Goal: Information Seeking & Learning: Learn about a topic

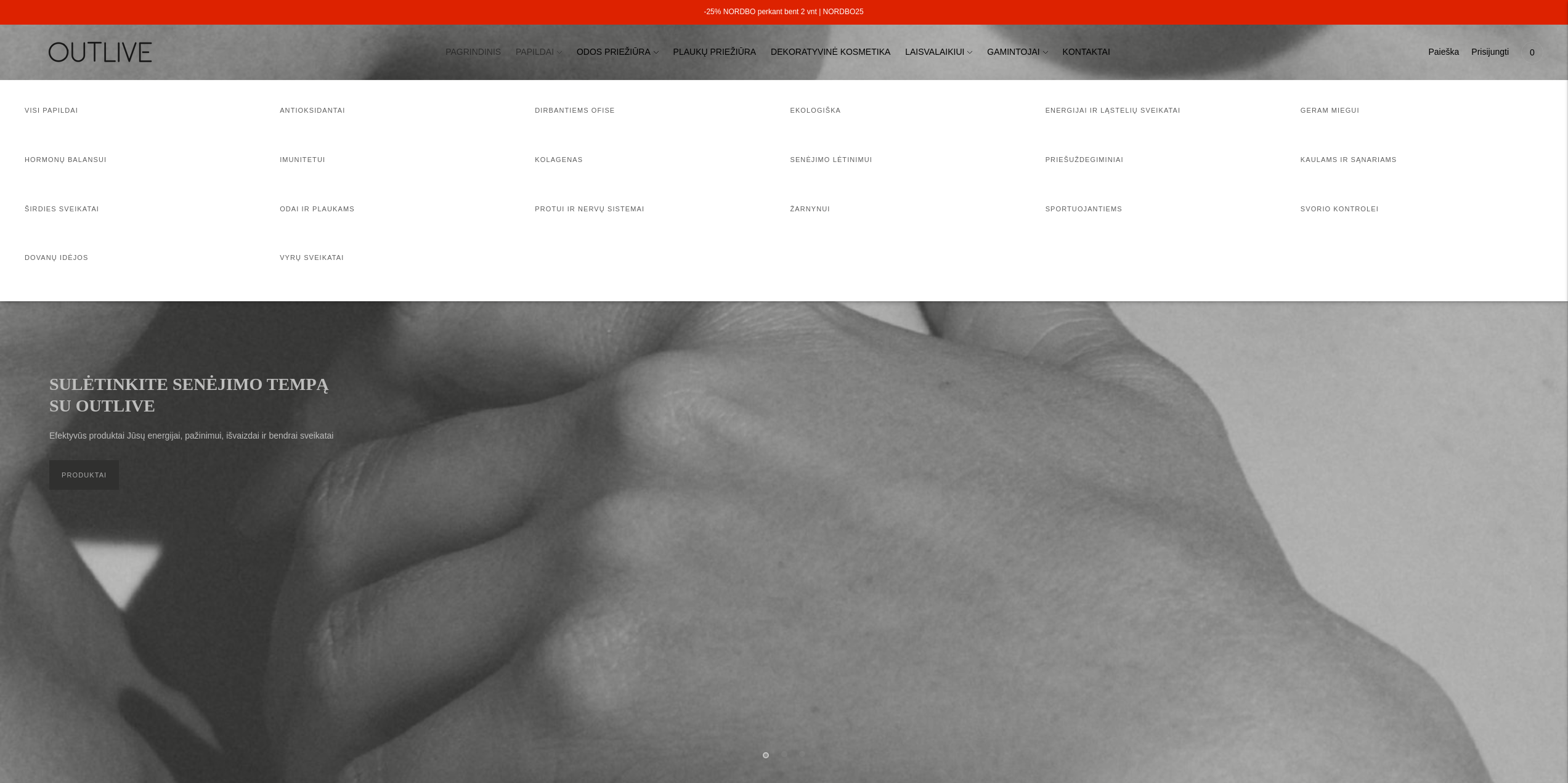
click at [562, 52] on icon at bounding box center [560, 52] width 5 height 5
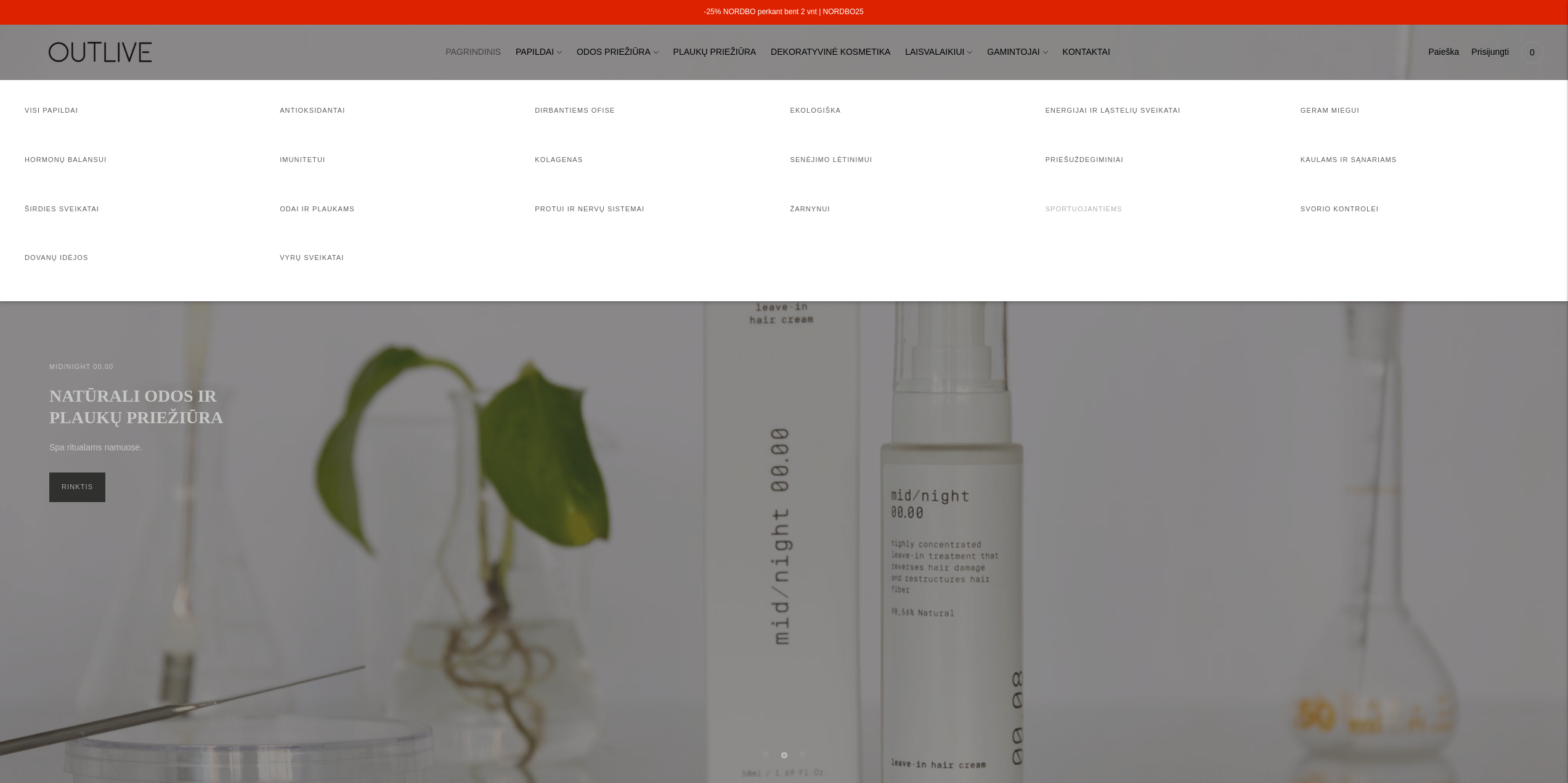
click at [1087, 208] on link "Sportuojantiems" at bounding box center [1084, 209] width 77 height 7
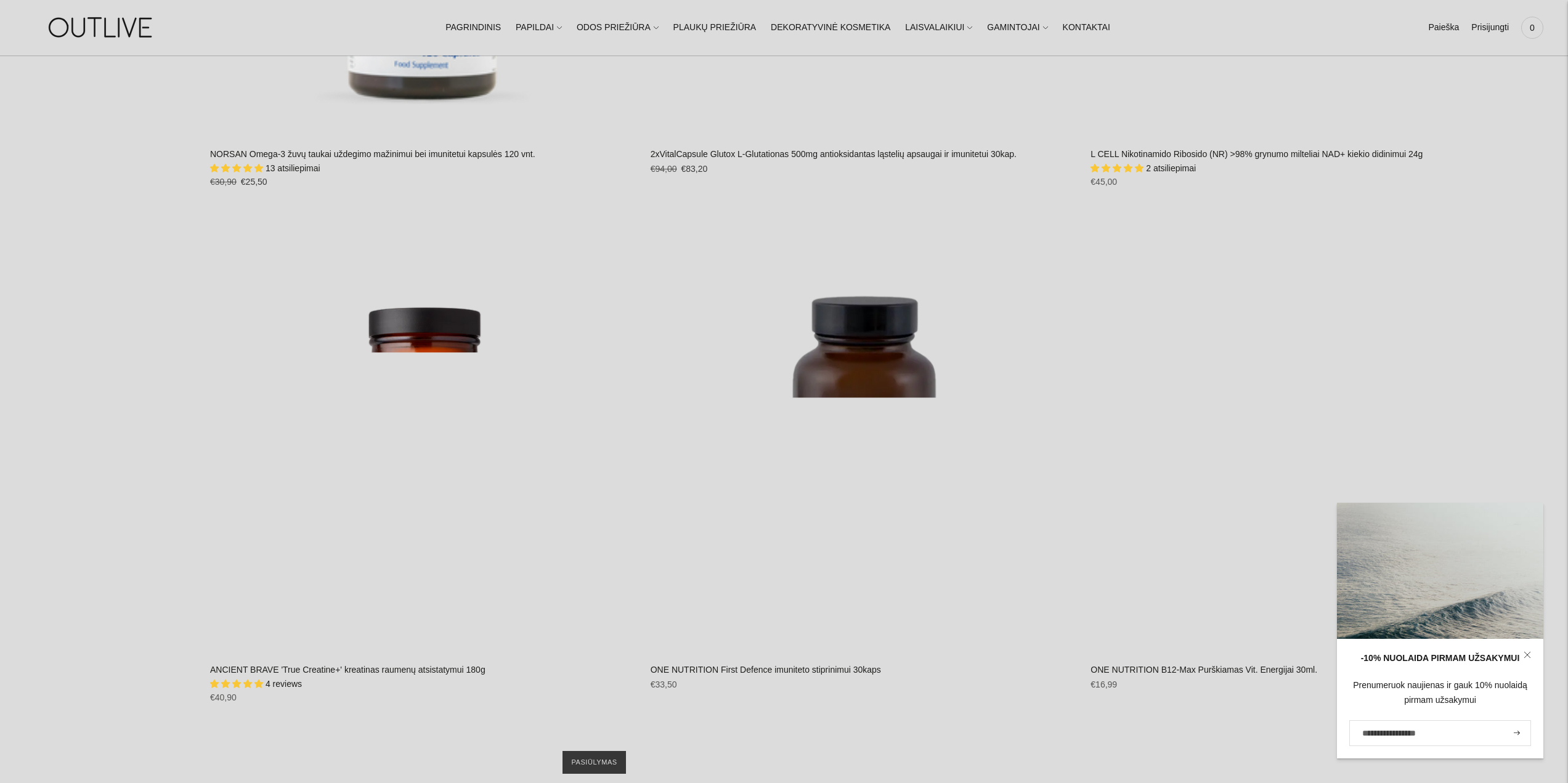
scroll to position [4190, 0]
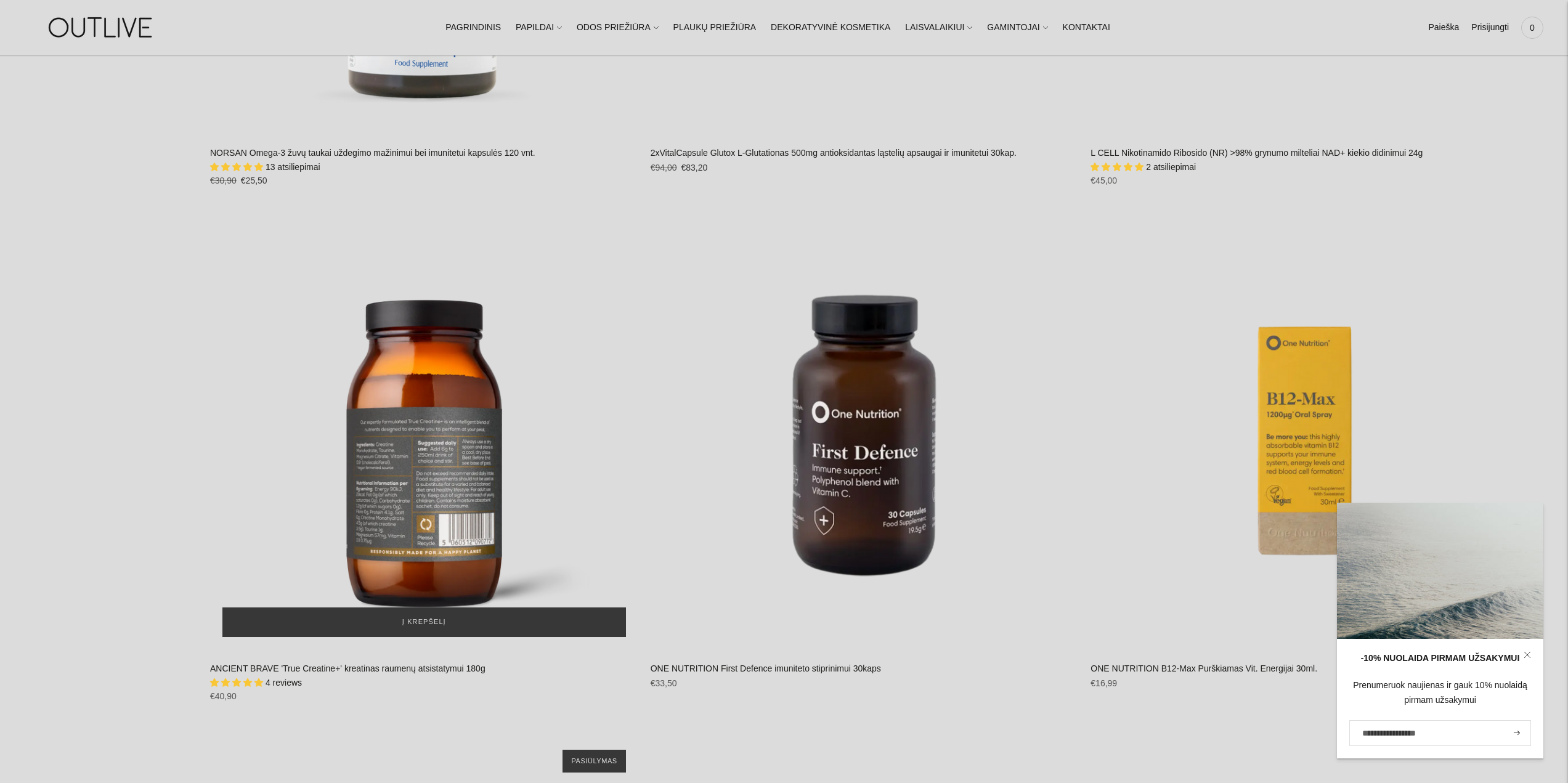
click at [396, 414] on div "ANCIENT BRAVE 'True Creatine+' kreatinas raumenų atsistatymui 180g\a" at bounding box center [424, 436] width 428 height 429
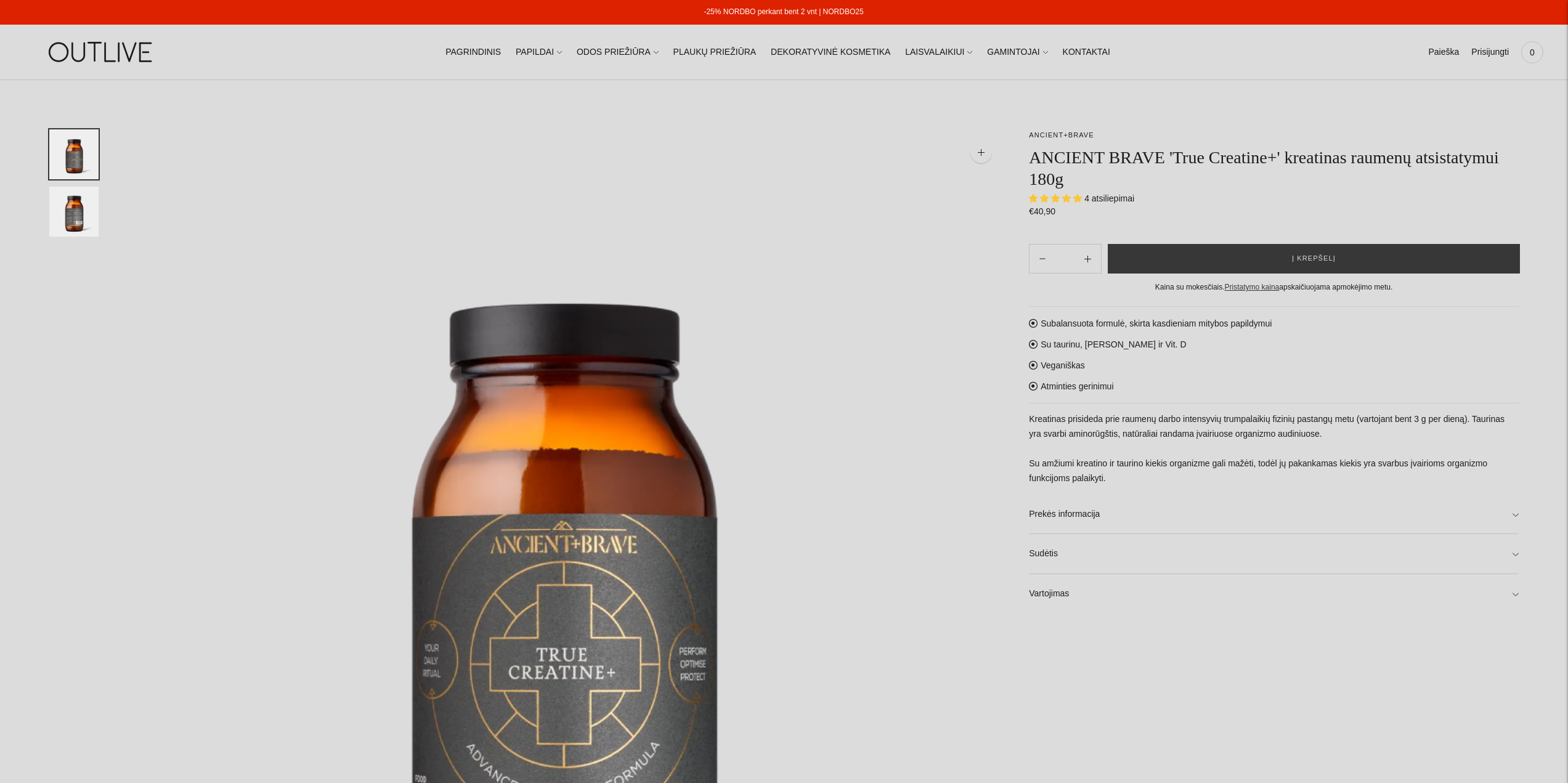
select select "**********"
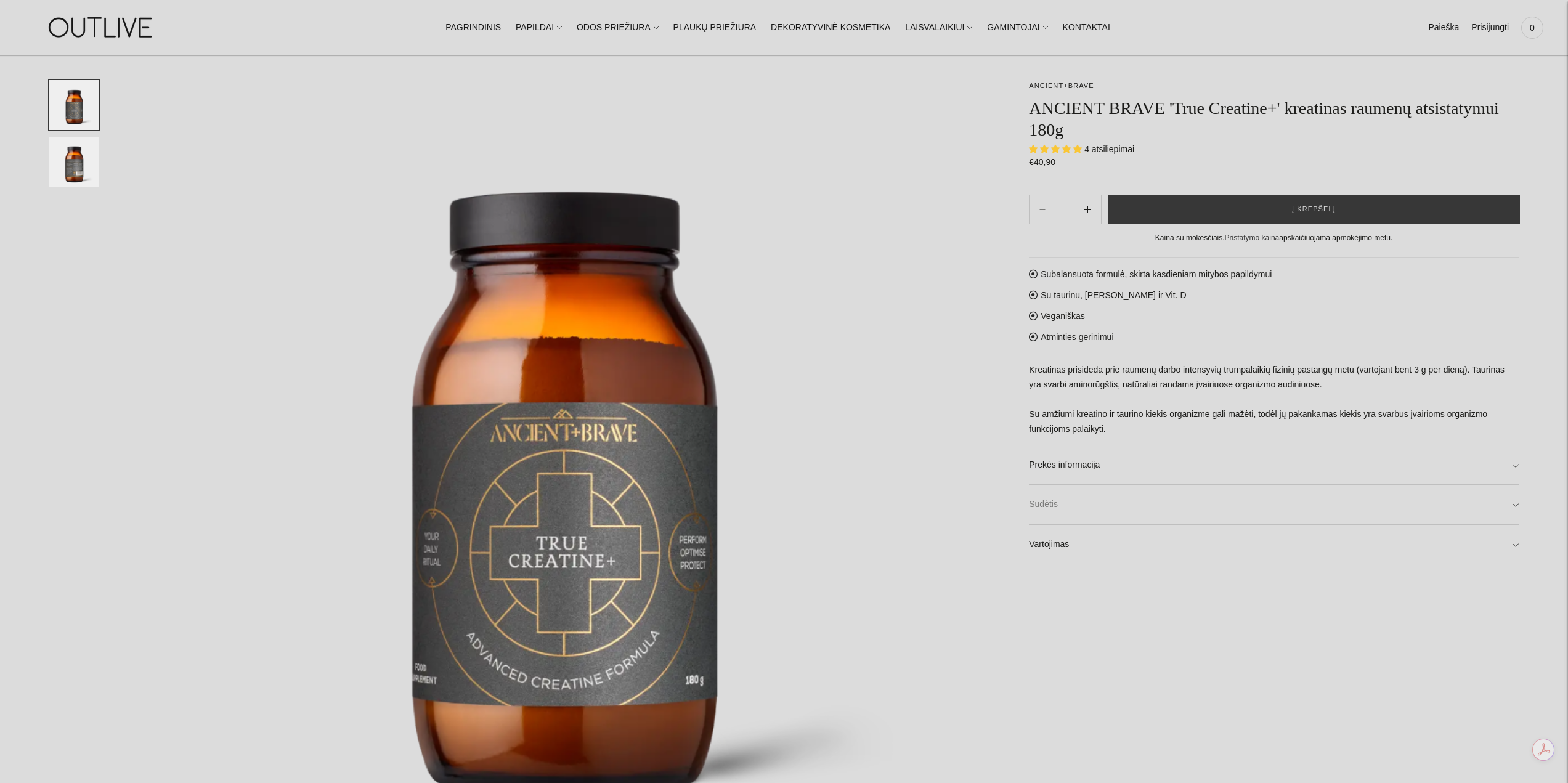
scroll to position [123, 0]
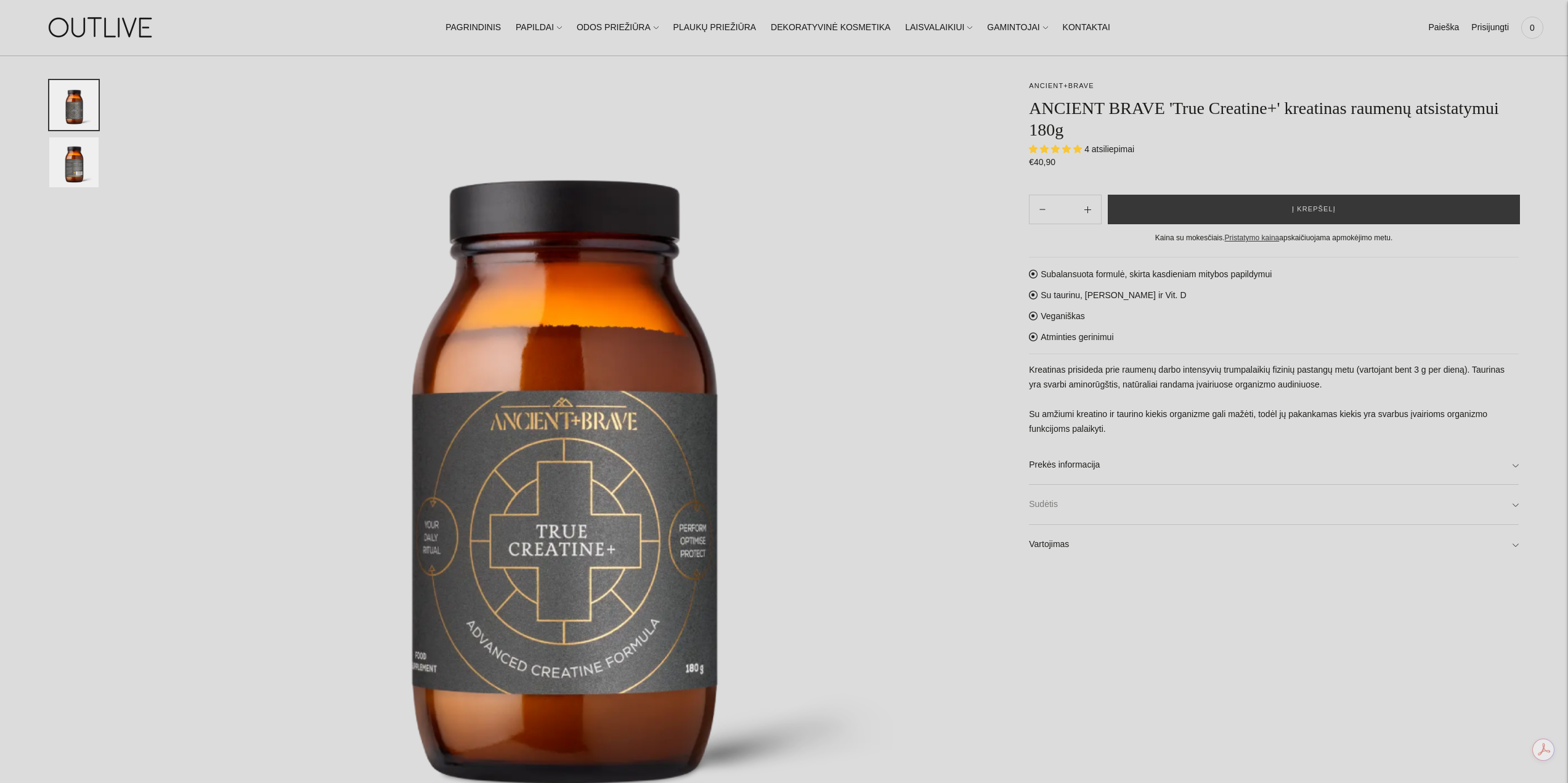
click at [1131, 504] on link "Sudėtis" at bounding box center [1273, 504] width 490 height 39
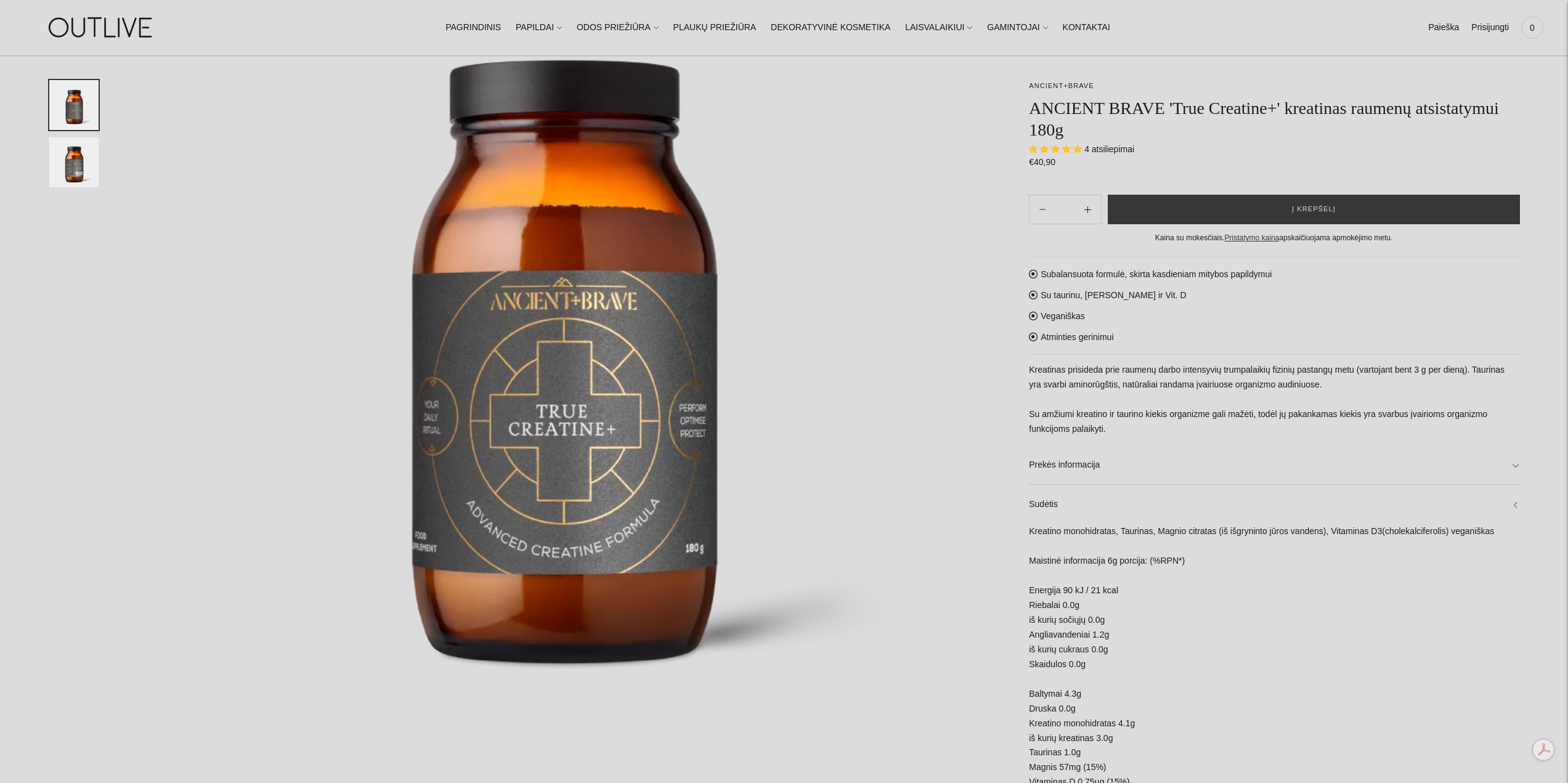
scroll to position [247, 0]
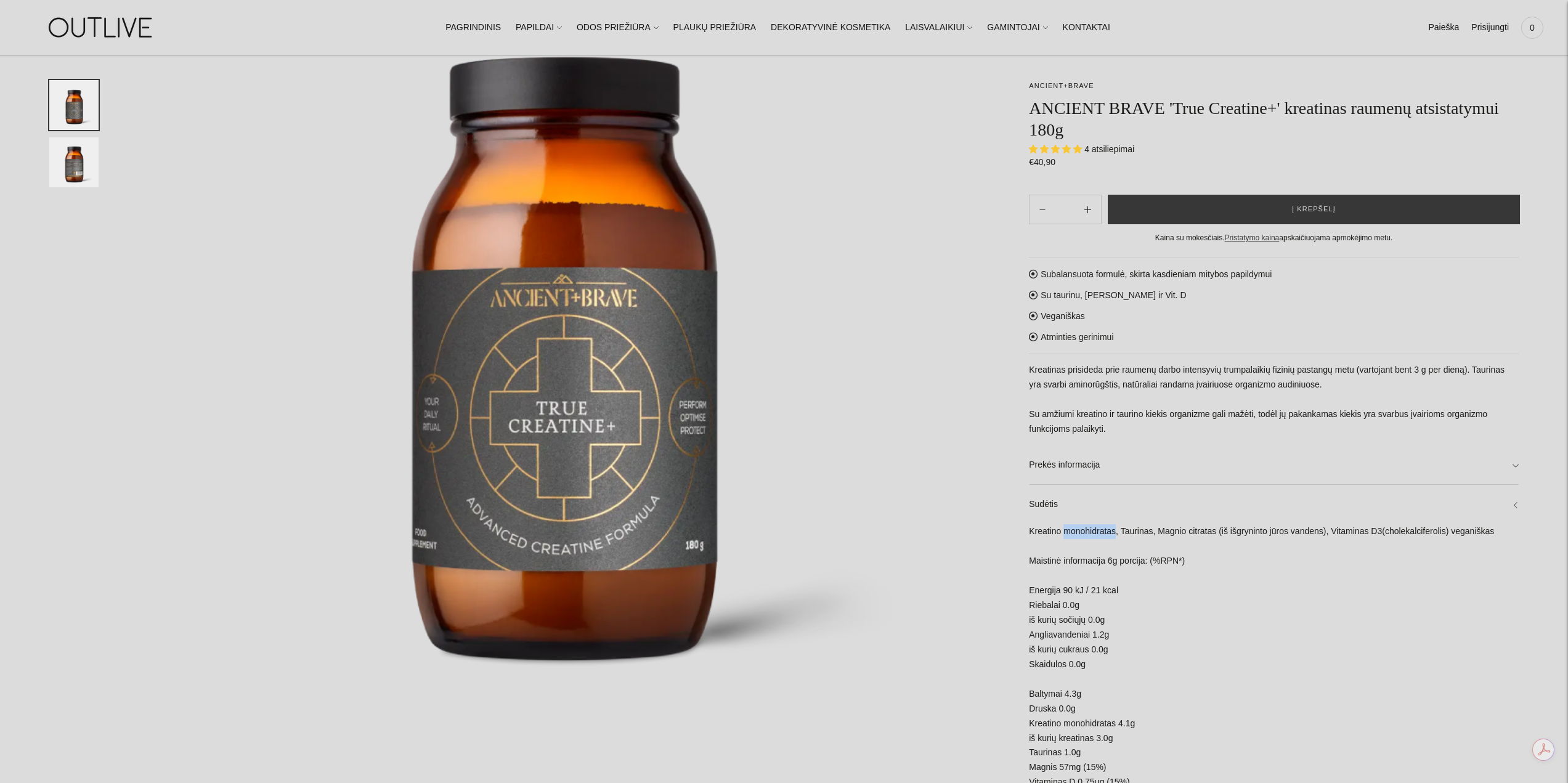
drag, startPoint x: 1063, startPoint y: 534, endPoint x: 1117, endPoint y: 533, distance: 54.0
click at [1117, 533] on div "Kreatino monohidratas, Taurinas, Magnio citratas (iš išgryninto jūros vandens),…" at bounding box center [1273, 686] width 490 height 323
click at [1315, 608] on div "Kreatino monohidratas, Taurinas, Magnio citratas (iš išgryninto jūros vandens),…" at bounding box center [1273, 686] width 490 height 323
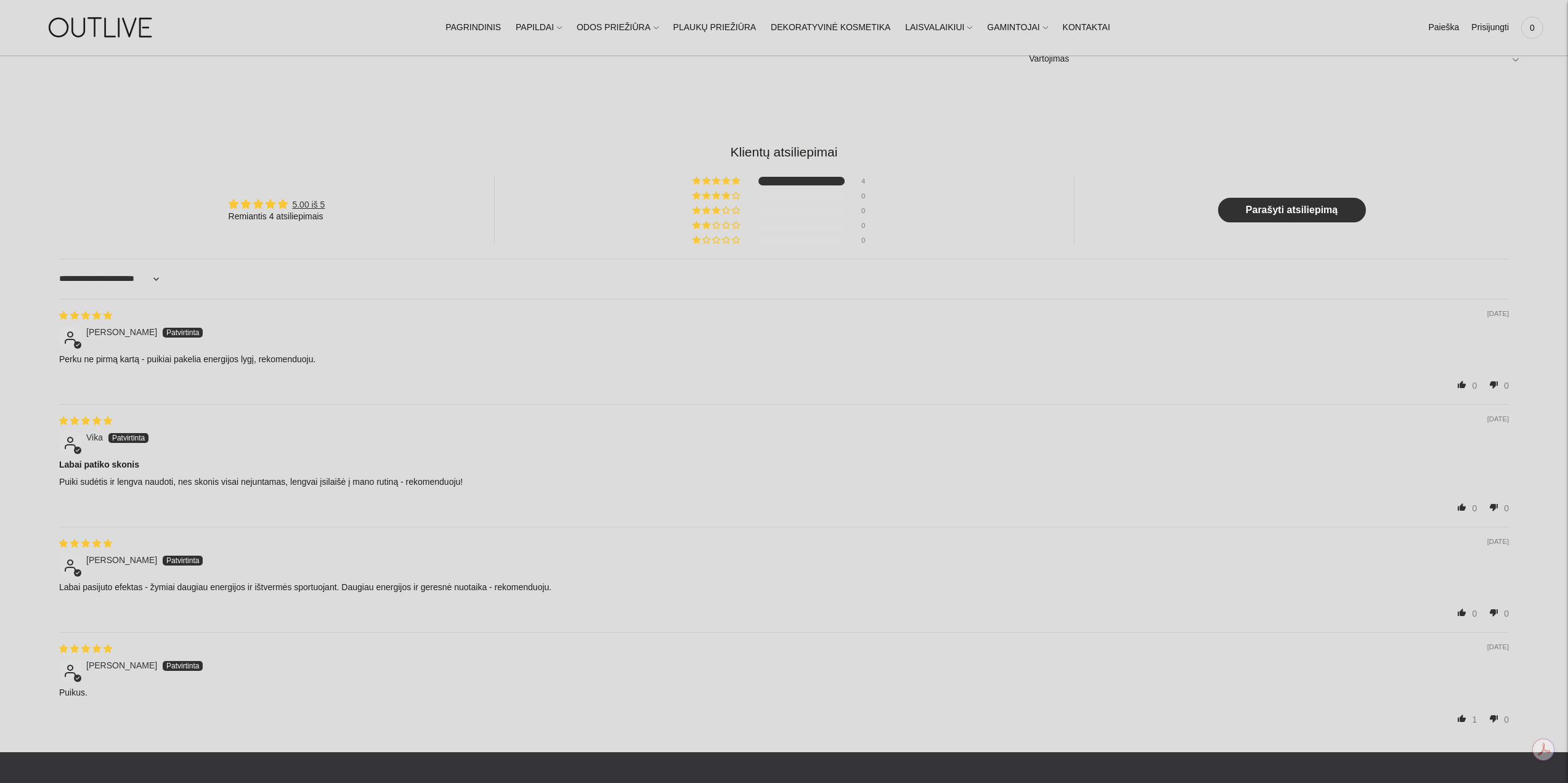
scroll to position [1541, 0]
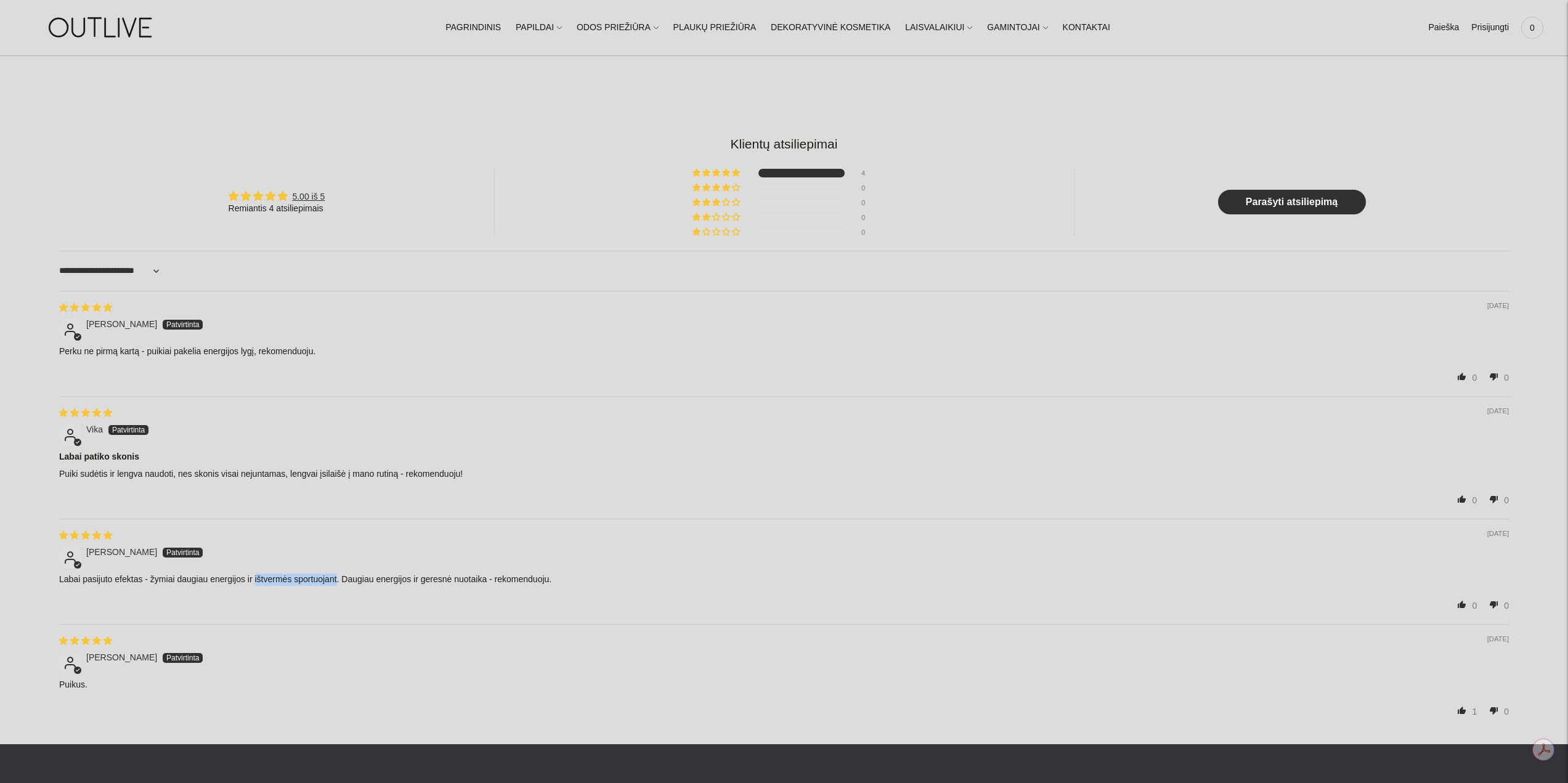
drag, startPoint x: 335, startPoint y: 578, endPoint x: 254, endPoint y: 573, distance: 81.2
click at [254, 574] on p "Labai pasijuto efektas - žymiai daugiau energijos ir ištvermės sportuojant. Dau…" at bounding box center [784, 579] width 1450 height 12
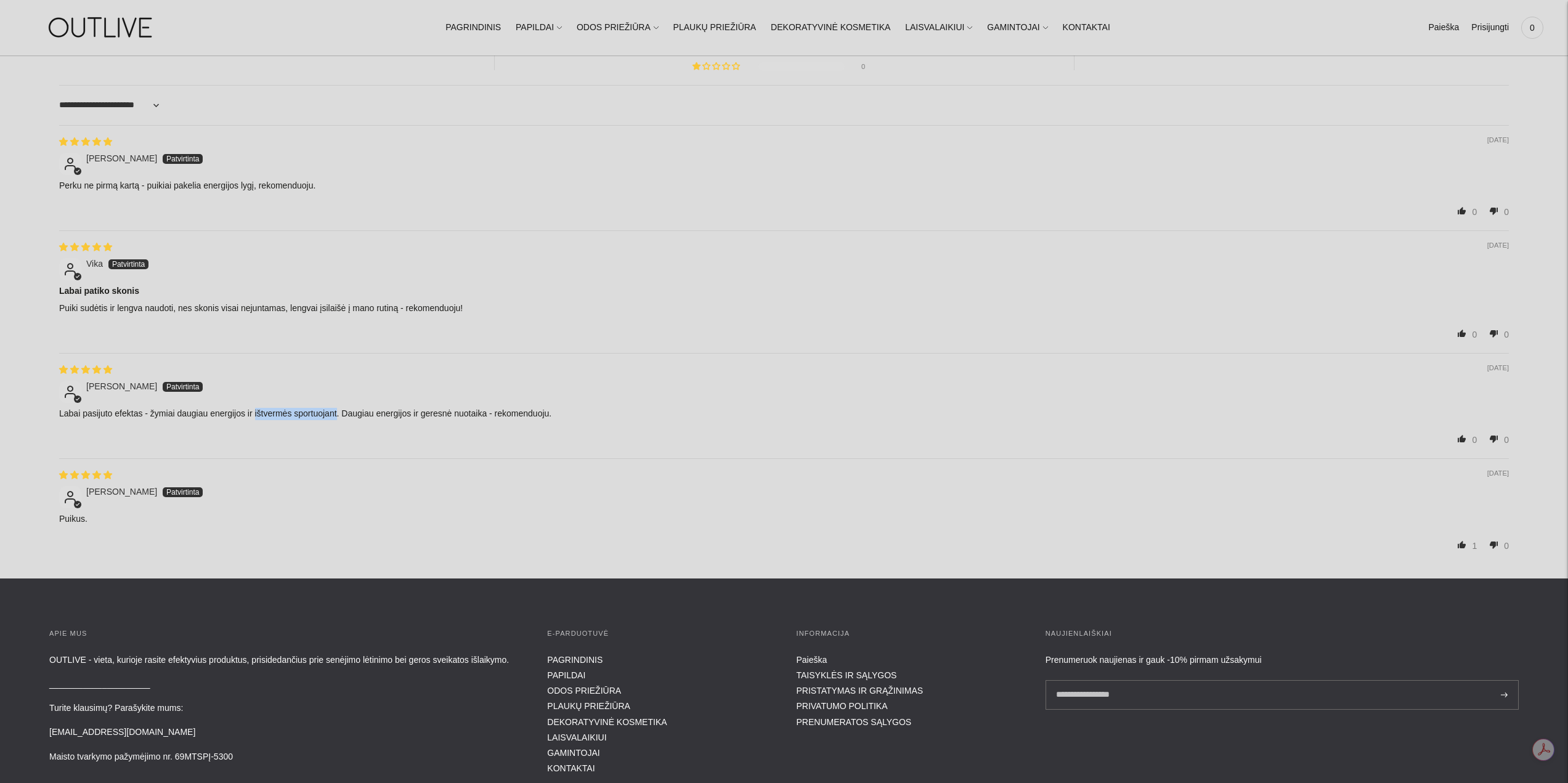
scroll to position [1726, 0]
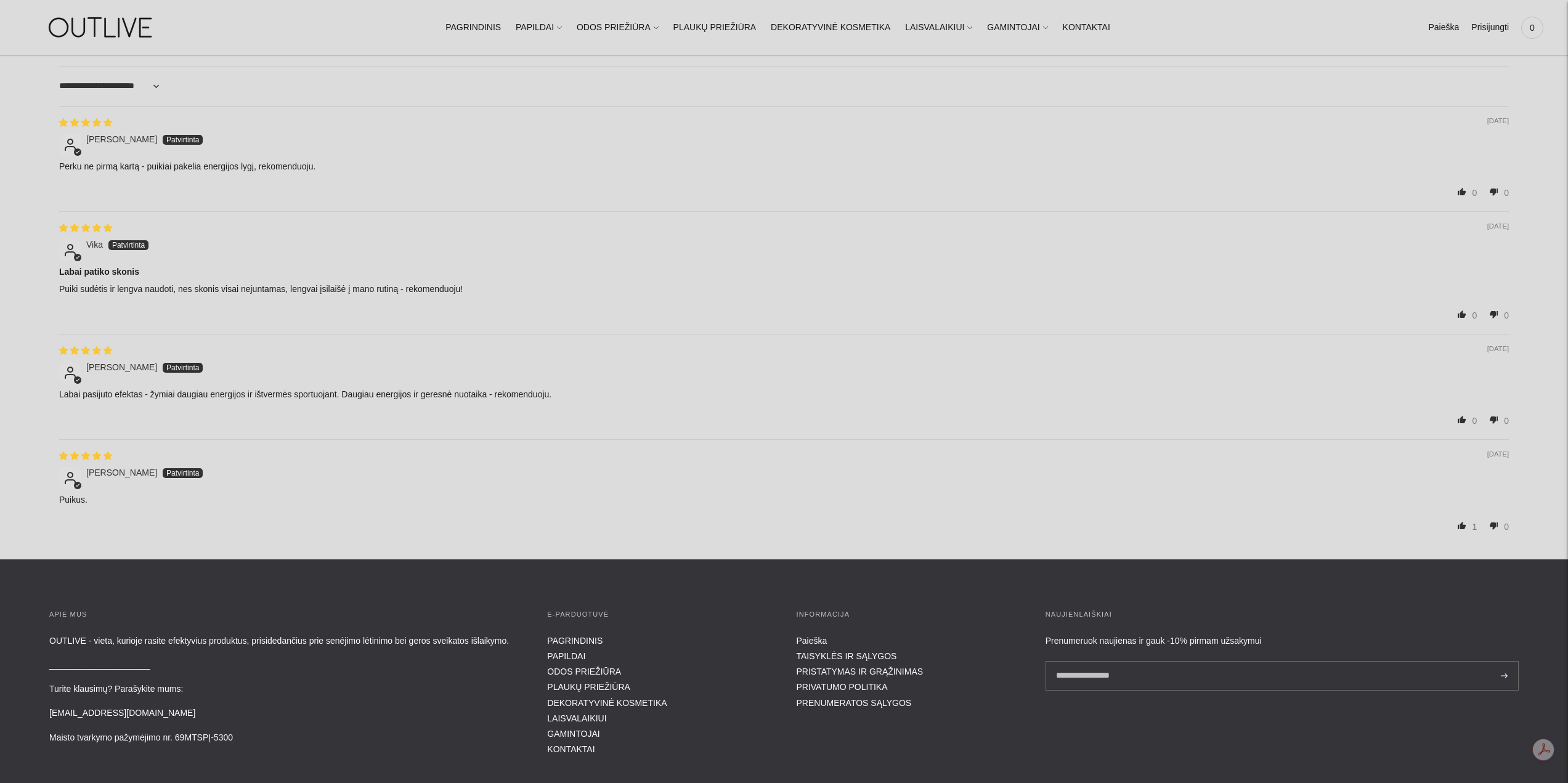
click at [330, 401] on div "08/06/2025 Ieva R. Labai pasijuto efektas - žymiai daugiau energijos ir ištverm…" at bounding box center [784, 386] width 1450 height 105
drag, startPoint x: 336, startPoint y: 391, endPoint x: 259, endPoint y: 389, distance: 77.0
click at [259, 389] on p "Labai pasijuto efektas - žymiai daugiau energijos ir ištvermės sportuojant. Dau…" at bounding box center [784, 394] width 1450 height 12
